Goal: Navigation & Orientation: Find specific page/section

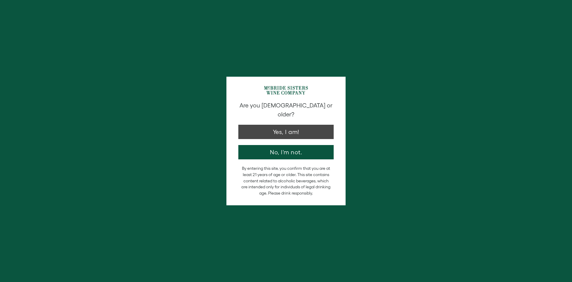
drag, startPoint x: 263, startPoint y: 117, endPoint x: 262, endPoint y: 120, distance: 3.8
click at [263, 117] on div "Are you 21 years old or older? Yes, I am! No, I'm not." at bounding box center [285, 130] width 101 height 58
click at [262, 123] on button "Yes, I am!" at bounding box center [285, 130] width 95 height 14
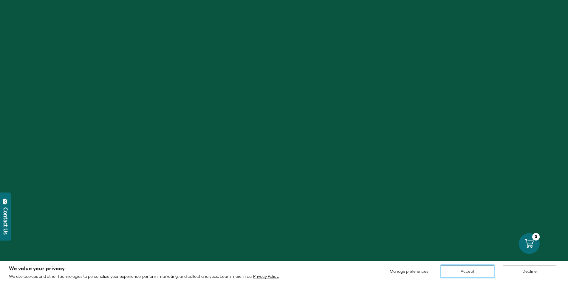
click at [467, 267] on button "Accept" at bounding box center [467, 271] width 53 height 12
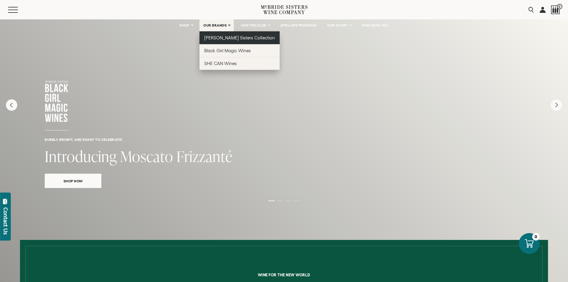
click at [219, 39] on span "[PERSON_NAME] Sisters Collection" at bounding box center [239, 37] width 71 height 5
click at [222, 39] on span "[PERSON_NAME] Sisters Collection" at bounding box center [239, 37] width 71 height 5
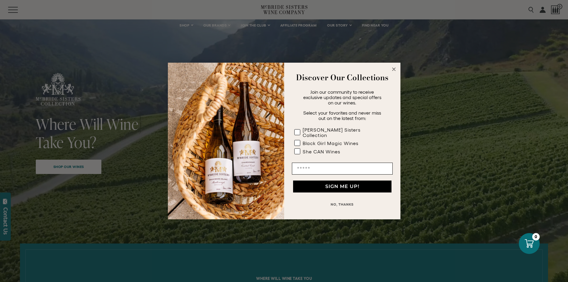
click at [395, 72] on circle "Close dialog" at bounding box center [393, 69] width 7 height 7
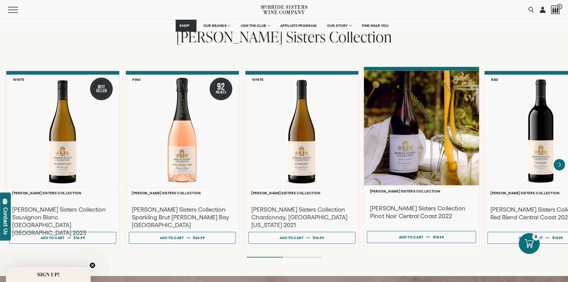
scroll to position [417, 0]
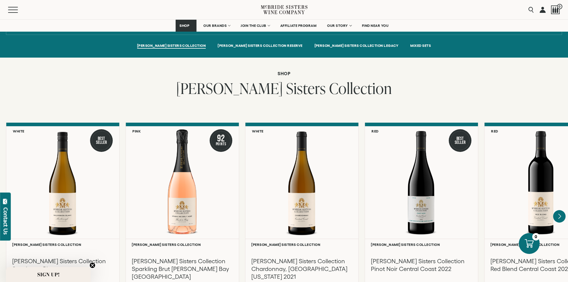
click at [560, 212] on icon "Next" at bounding box center [559, 216] width 13 height 13
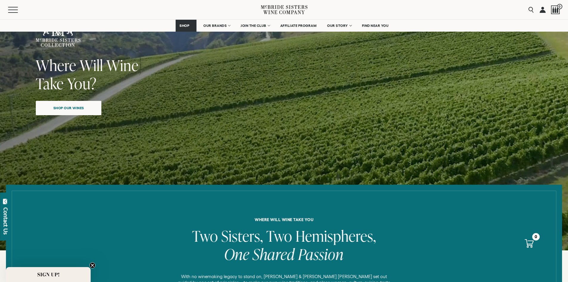
scroll to position [0, 0]
